Goal: Information Seeking & Learning: Learn about a topic

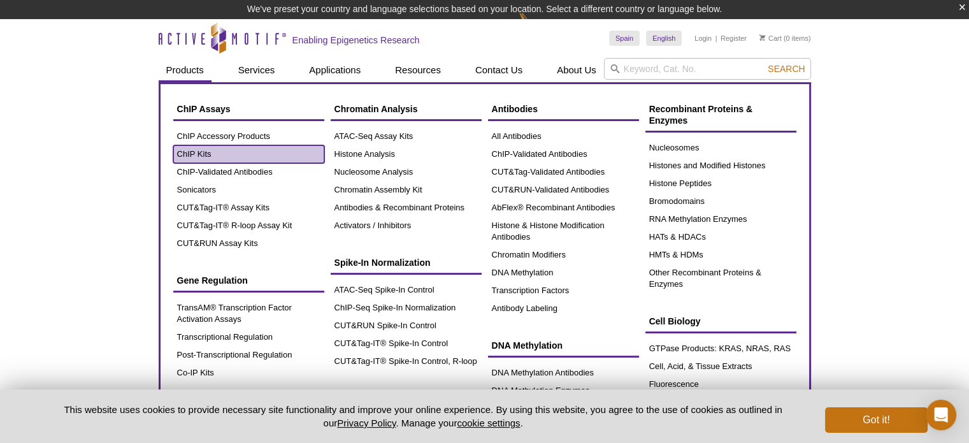
click at [201, 152] on link "ChIP Kits" at bounding box center [248, 154] width 151 height 18
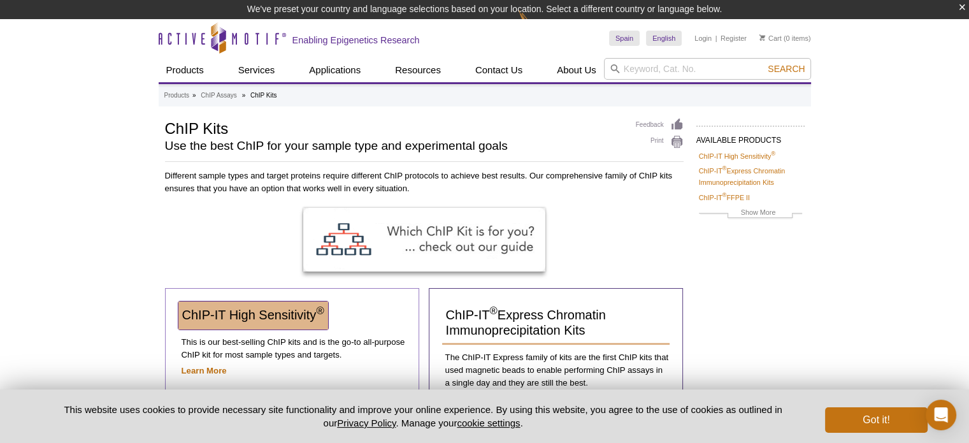
click at [249, 314] on span "ChIP-IT High Sensitivity ®" at bounding box center [253, 315] width 142 height 14
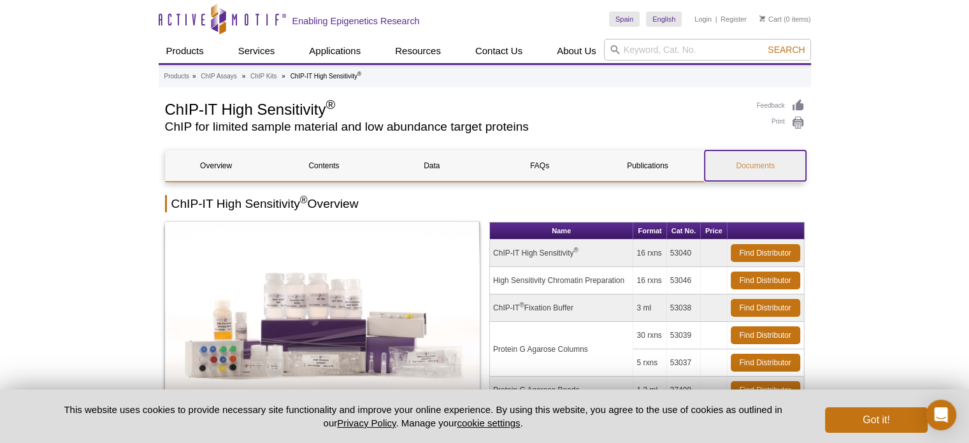
click at [751, 160] on link "Documents" at bounding box center [754, 165] width 101 height 31
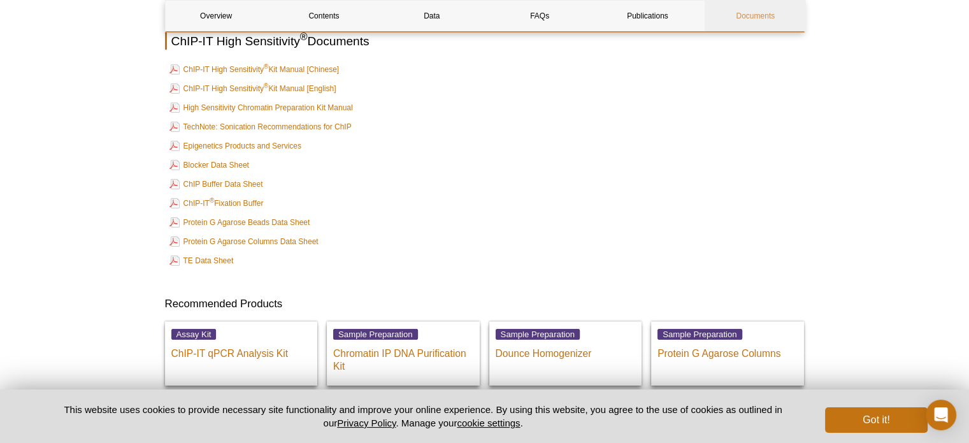
scroll to position [4095, 0]
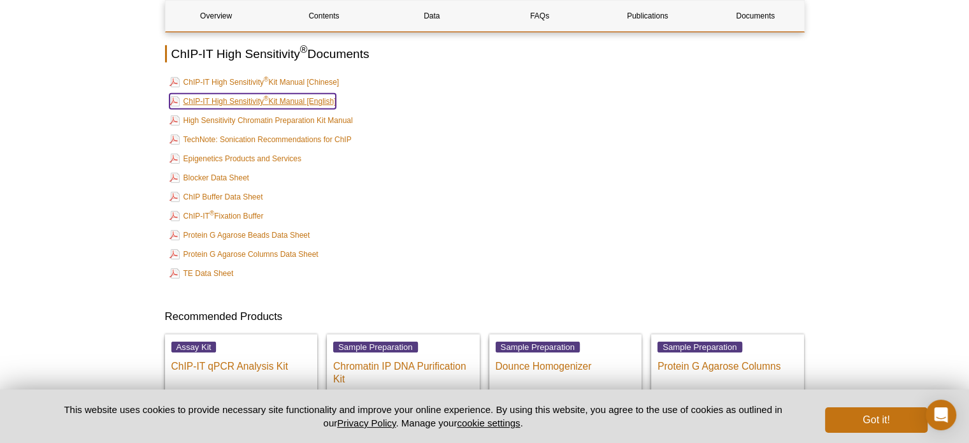
click at [275, 94] on link "ChIP-IT High Sensitivity ® Kit Manual [English]" at bounding box center [252, 101] width 167 height 15
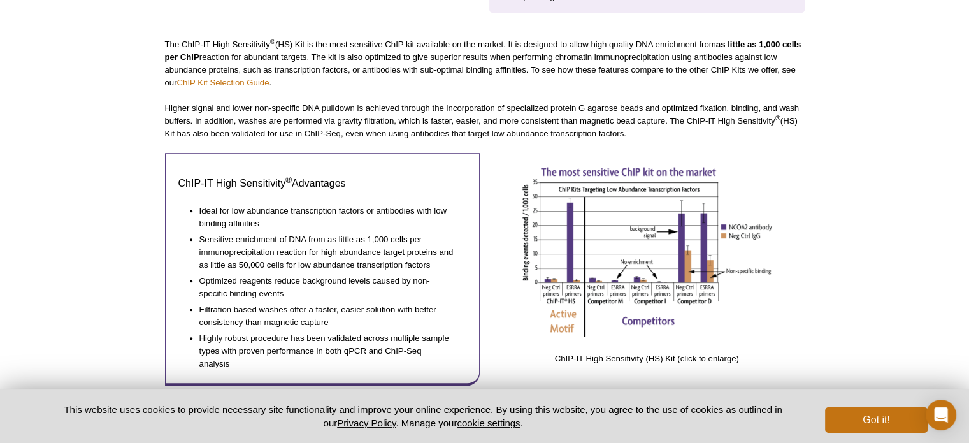
scroll to position [0, 0]
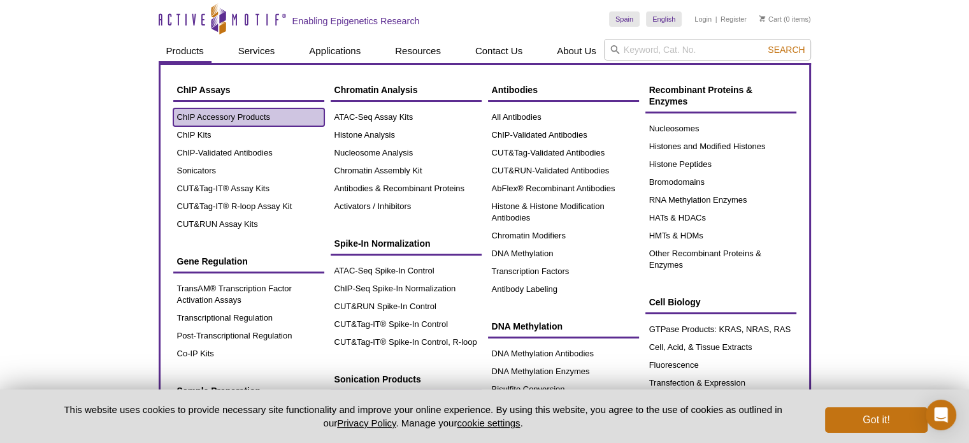
click at [215, 122] on link "ChIP Accessory Products" at bounding box center [248, 117] width 151 height 18
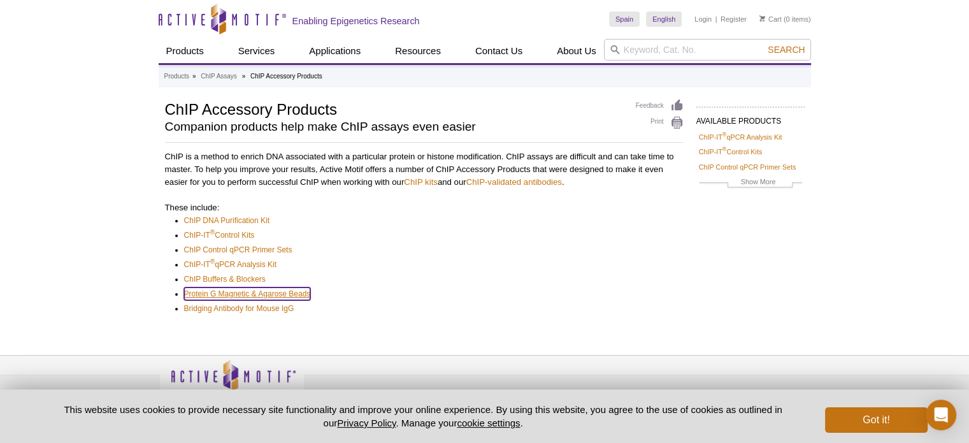
click at [246, 296] on link "Protein G Magnetic & Agarose Beads" at bounding box center [247, 293] width 127 height 13
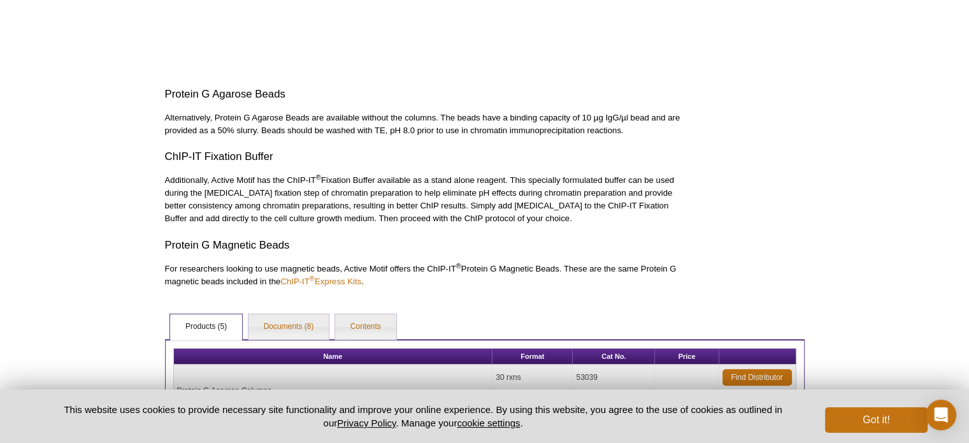
scroll to position [604, 0]
